Goal: Information Seeking & Learning: Find specific fact

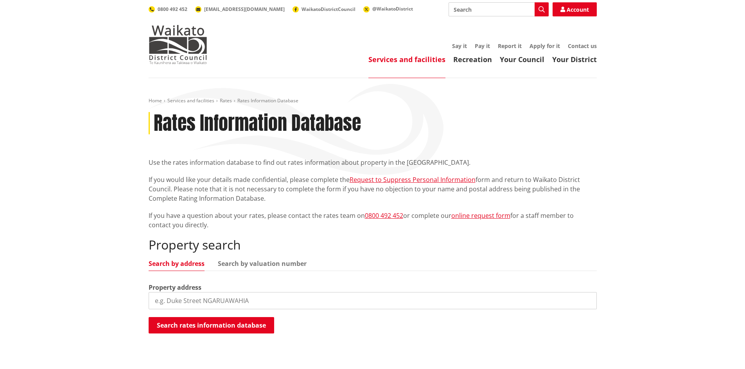
drag, startPoint x: 219, startPoint y: 301, endPoint x: 229, endPoint y: 303, distance: 10.1
click at [219, 301] on input "search" at bounding box center [373, 300] width 448 height 17
type input "[STREET_ADDRESS]"
click at [238, 327] on button "Search rates information database" at bounding box center [211, 325] width 125 height 16
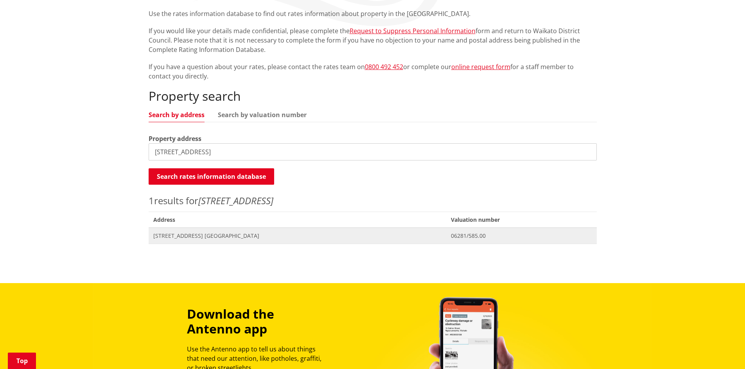
scroll to position [156, 0]
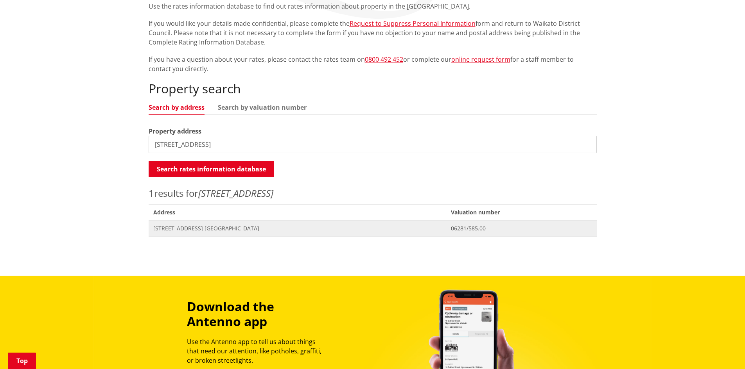
click at [451, 227] on span "06281/585.00" at bounding box center [521, 229] width 141 height 8
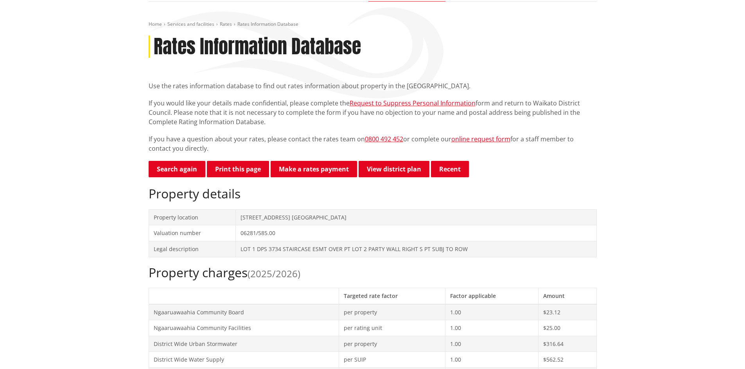
scroll to position [78, 0]
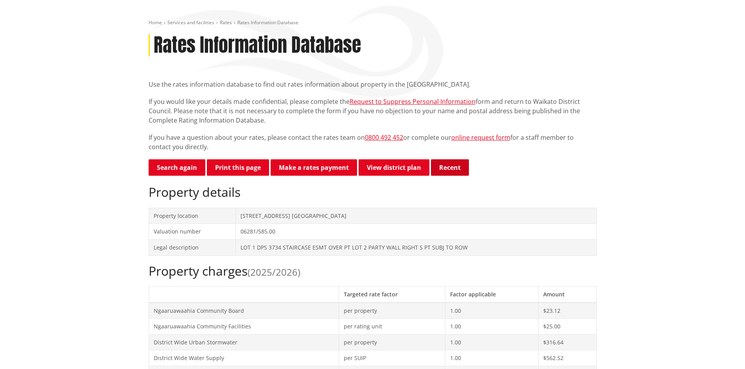
click at [448, 168] on button "Recent" at bounding box center [450, 167] width 38 height 16
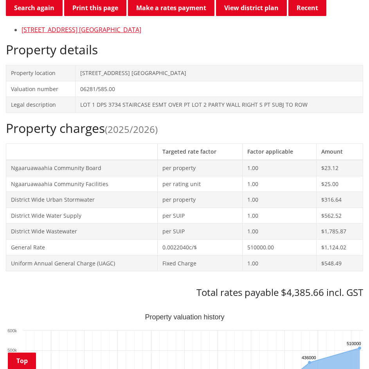
scroll to position [195, 0]
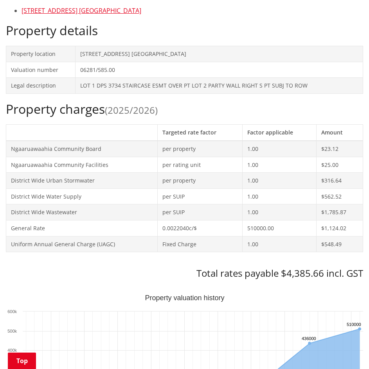
click at [190, 30] on h2 "Property details" at bounding box center [184, 30] width 357 height 15
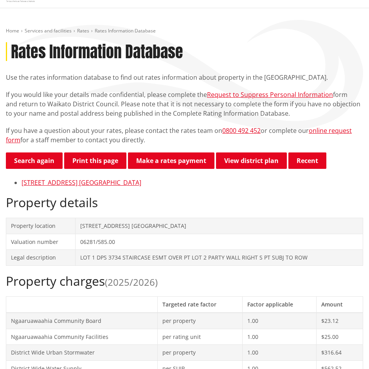
scroll to position [0, 0]
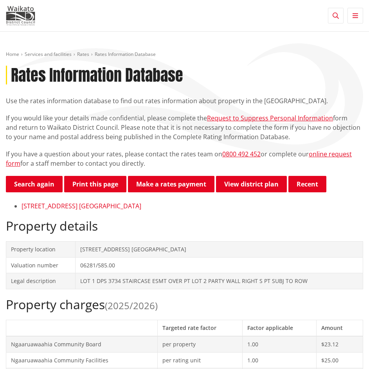
click at [109, 206] on link "[STREET_ADDRESS] [GEOGRAPHIC_DATA]" at bounding box center [82, 206] width 120 height 9
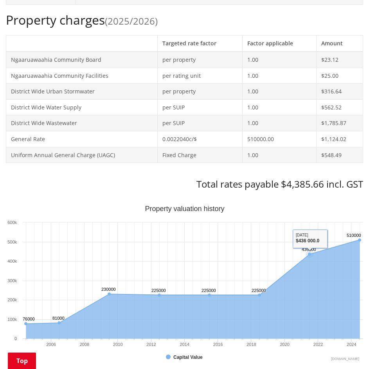
scroll to position [274, 0]
